Goal: Answer question/provide support: Share knowledge or assist other users

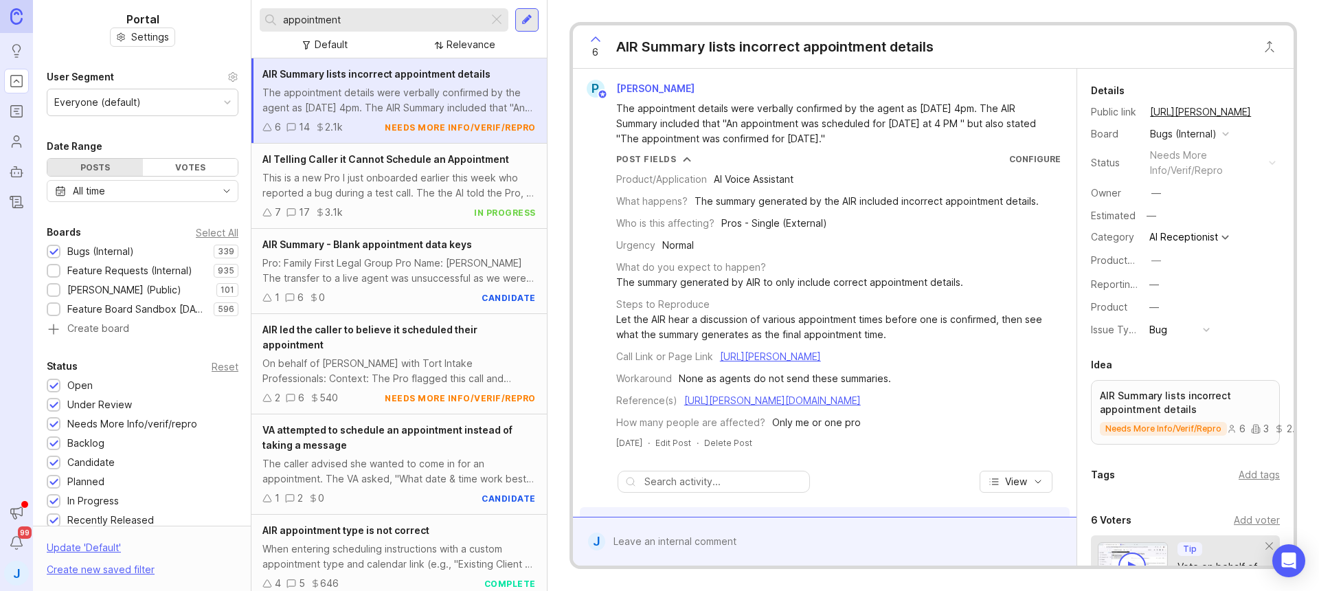
scroll to position [1485, 0]
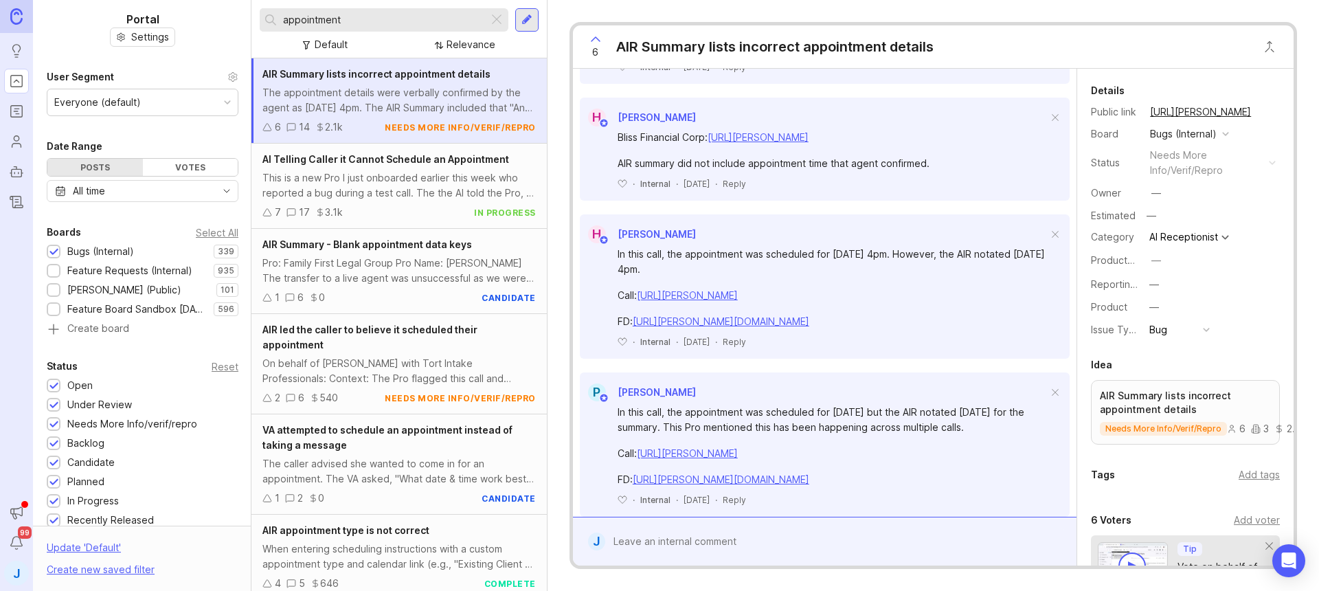
click at [442, 16] on input "appointment" at bounding box center [383, 19] width 200 height 15
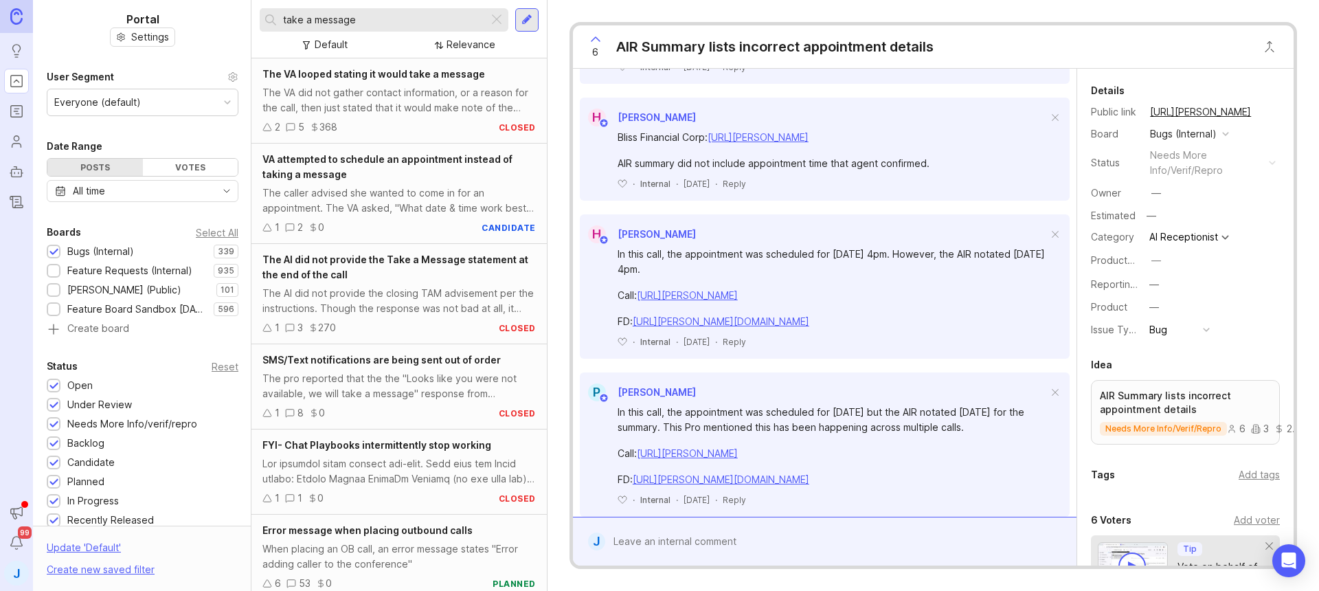
click at [321, 15] on input "take a message" at bounding box center [383, 19] width 200 height 15
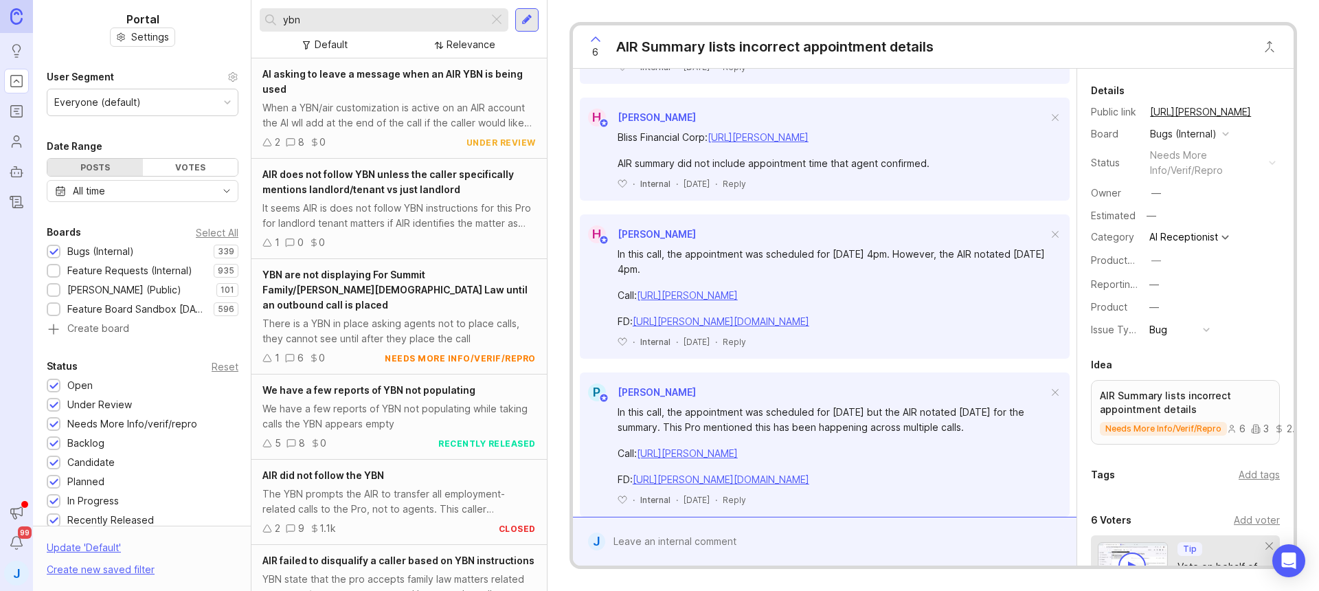
type input "ybn"
click at [388, 98] on div "AI asking to leave a message when an AIR YBN is being used When a YBN/air custo…" at bounding box center [398, 108] width 295 height 100
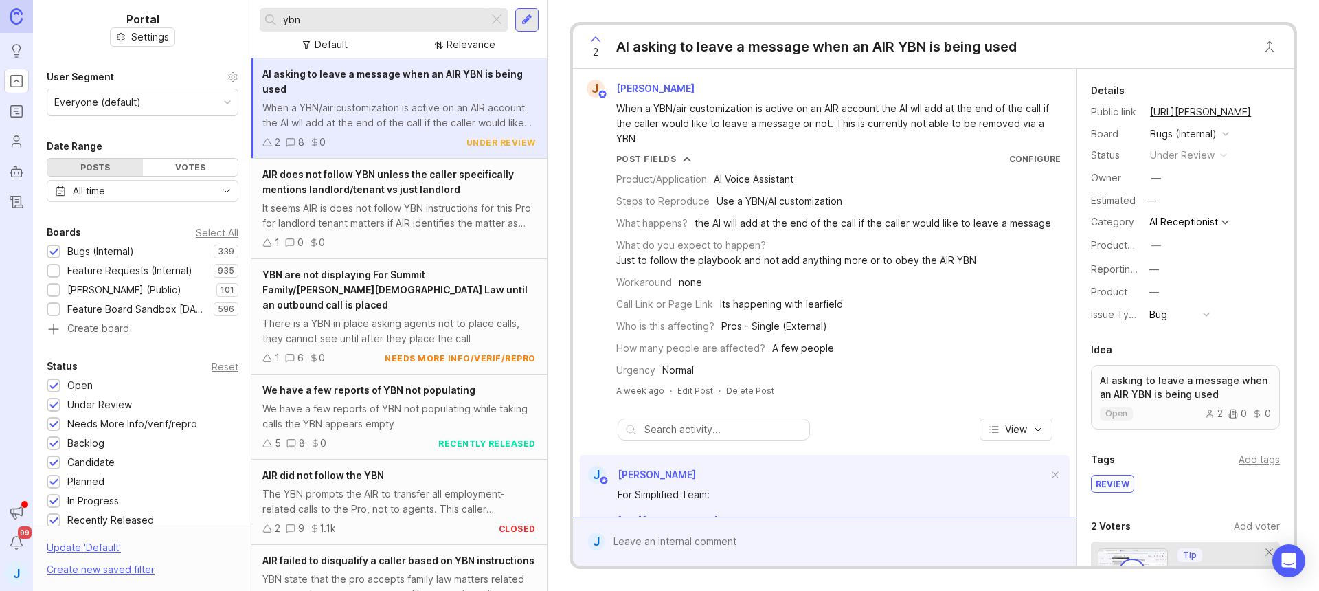
click at [759, 499] on div "For Simplified Team:" at bounding box center [832, 494] width 430 height 15
click at [767, 542] on div at bounding box center [834, 541] width 459 height 26
paste textarea "HDMK Inspection Services"
paste textarea "[URL][PERSON_NAME]"
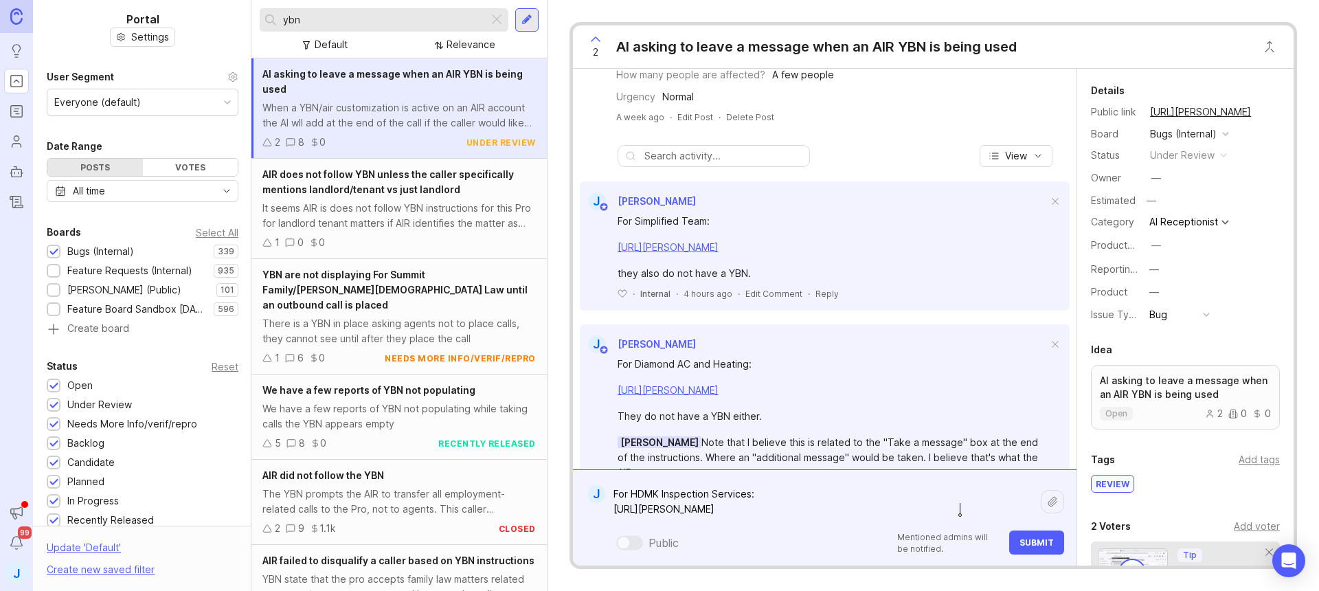
scroll to position [300, 0]
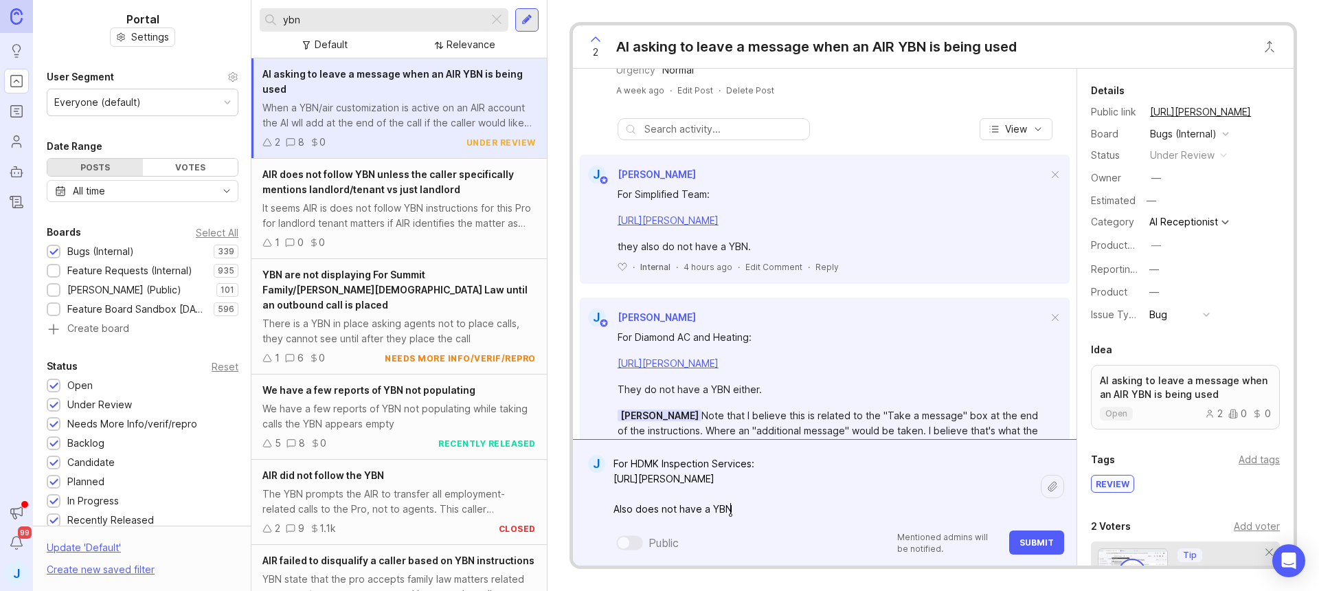
type textarea "For HDMK Inspection Services: [URL][PERSON_NAME] Also does not have a YBN"
click at [1039, 543] on span "Submit" at bounding box center [1036, 542] width 34 height 10
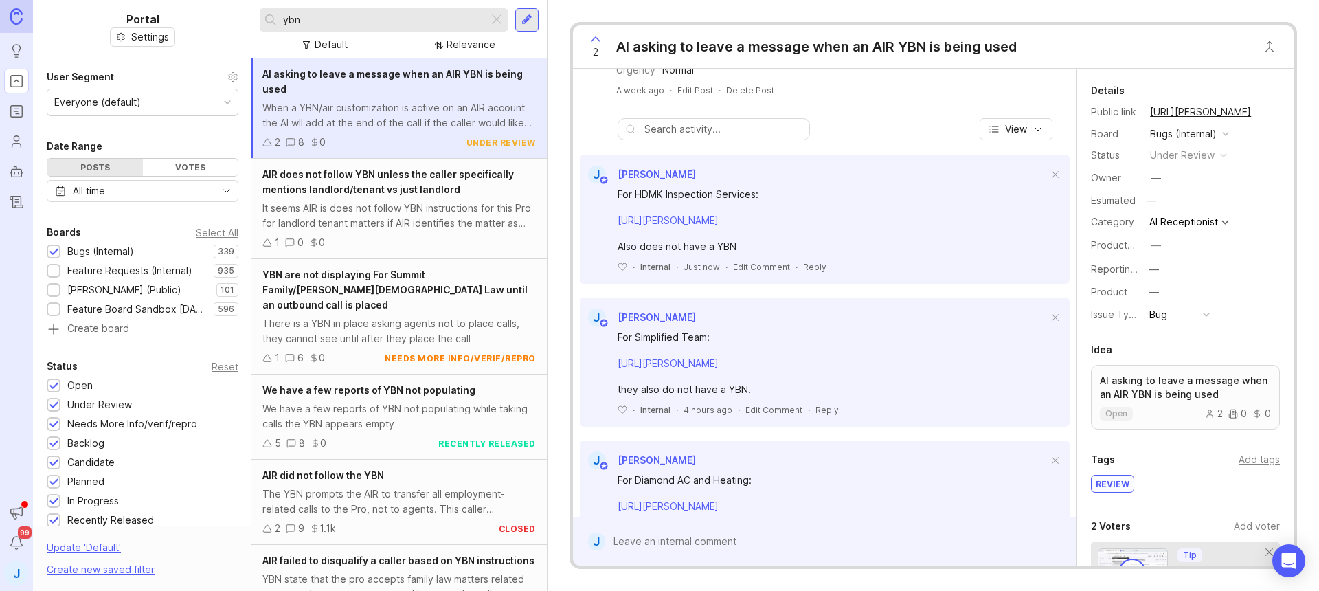
click at [1260, 111] on button "copy icon" at bounding box center [1264, 111] width 19 height 19
